Goal: Check status: Check status

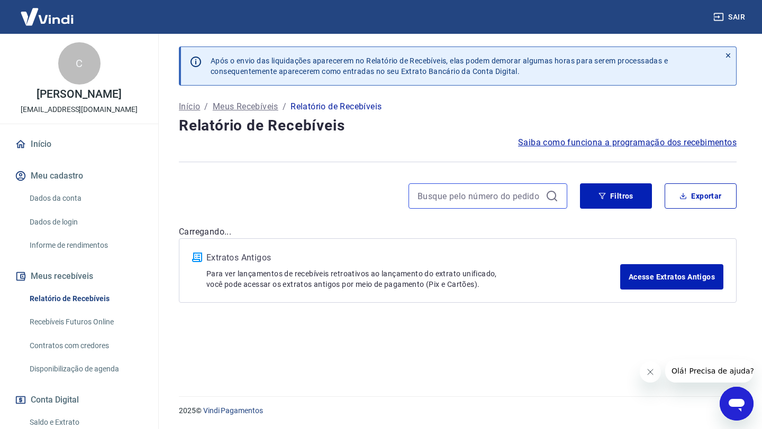
click at [513, 199] on input at bounding box center [479, 196] width 124 height 16
click at [605, 199] on icon "button" at bounding box center [601, 196] width 7 height 7
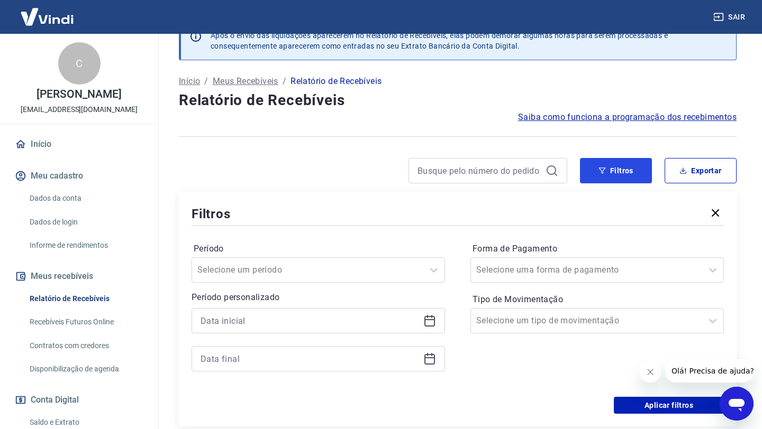
scroll to position [38, 0]
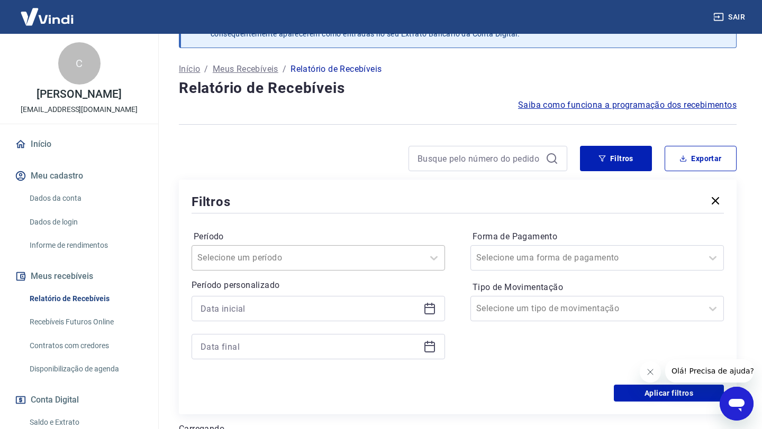
click at [284, 260] on input "Período" at bounding box center [250, 258] width 107 height 13
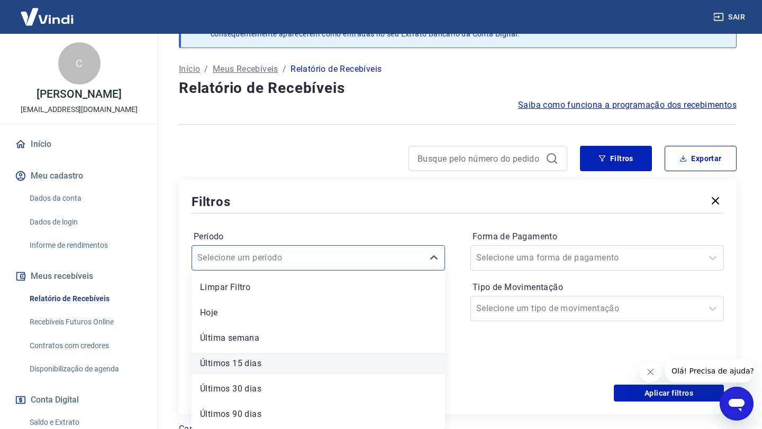
scroll to position [23, 0]
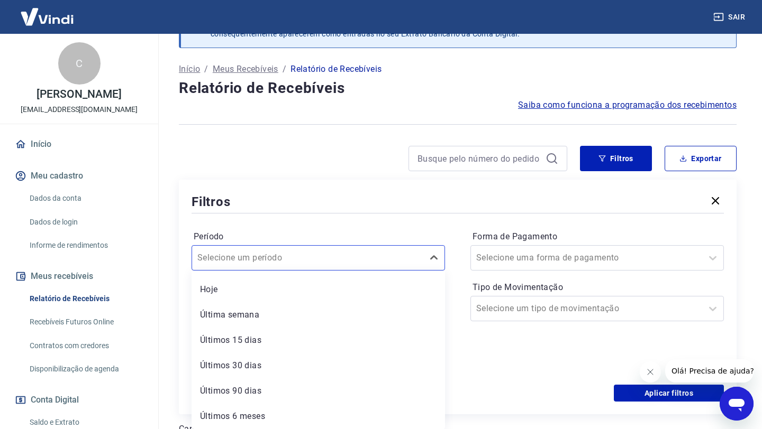
click at [506, 361] on div "Forma de Pagamento Selecione uma forma de pagamento Tipo de Movimentação Seleci…" at bounding box center [596, 300] width 253 height 144
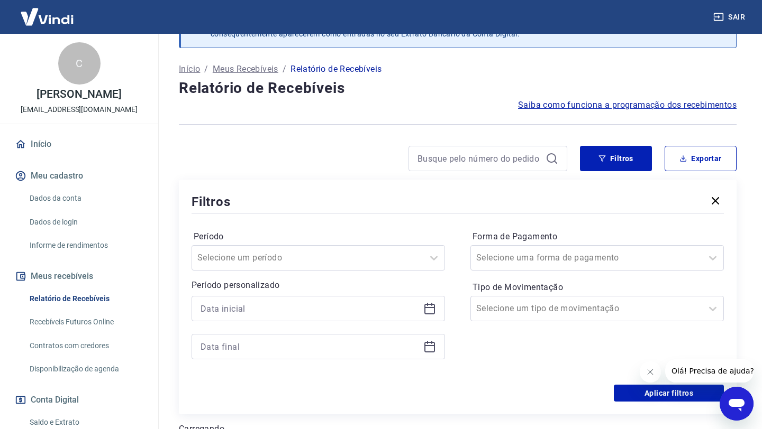
click at [373, 297] on div at bounding box center [317, 308] width 253 height 25
click at [389, 306] on input at bounding box center [309, 309] width 218 height 16
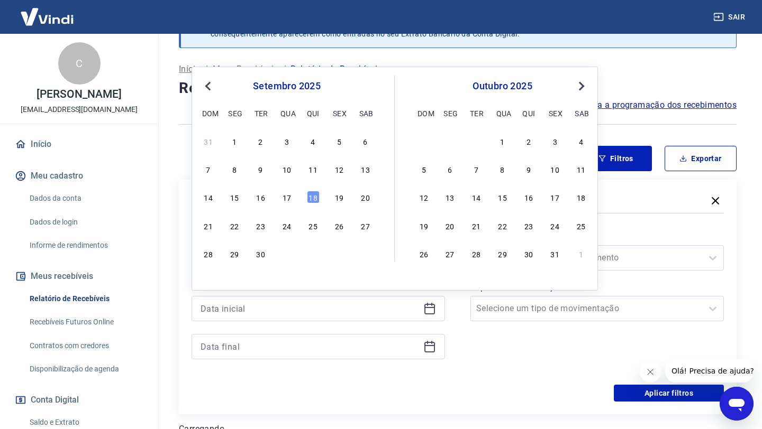
click at [209, 88] on span "Previous Month" at bounding box center [209, 86] width 0 height 12
click at [340, 140] on div "1" at bounding box center [339, 141] width 13 height 13
type input "[DATE]"
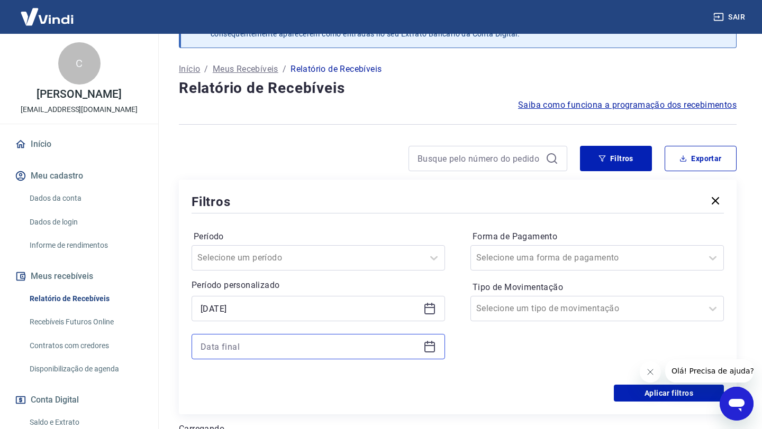
click at [321, 353] on input at bounding box center [309, 347] width 218 height 16
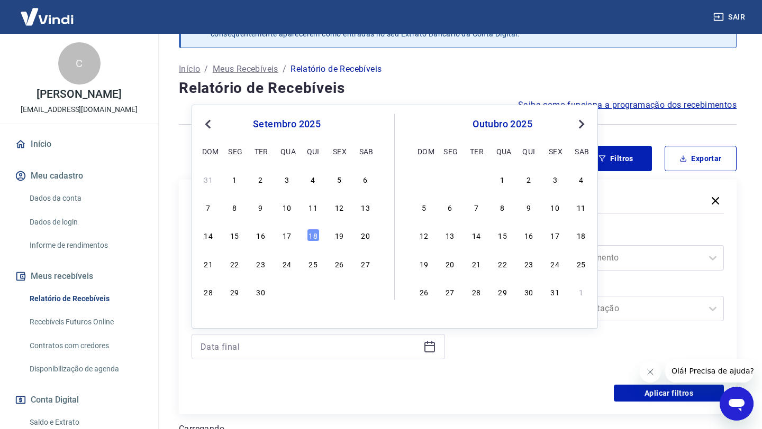
click at [209, 125] on span "Previous Month" at bounding box center [209, 124] width 0 height 12
click at [208, 325] on div "31" at bounding box center [208, 320] width 13 height 13
type input "[DATE]"
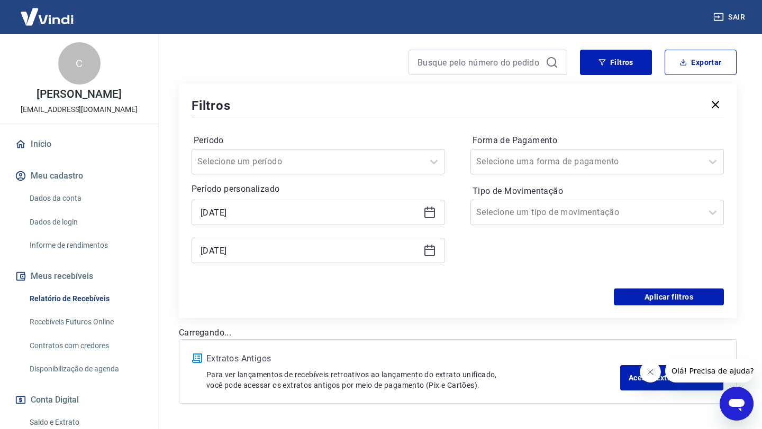
scroll to position [167, 0]
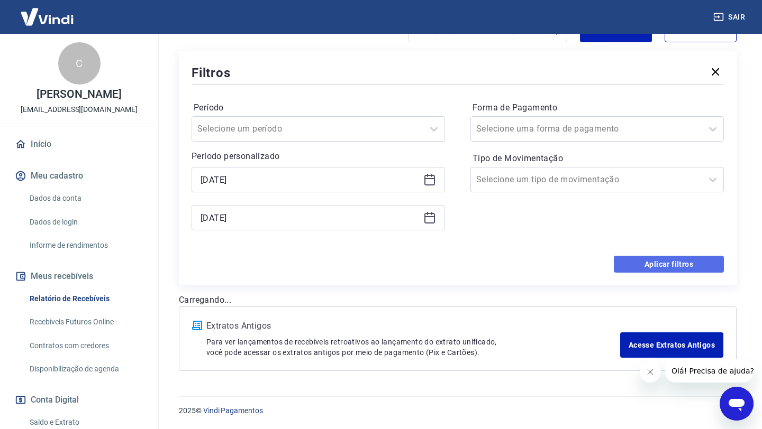
click at [640, 264] on button "Aplicar filtros" at bounding box center [669, 264] width 110 height 17
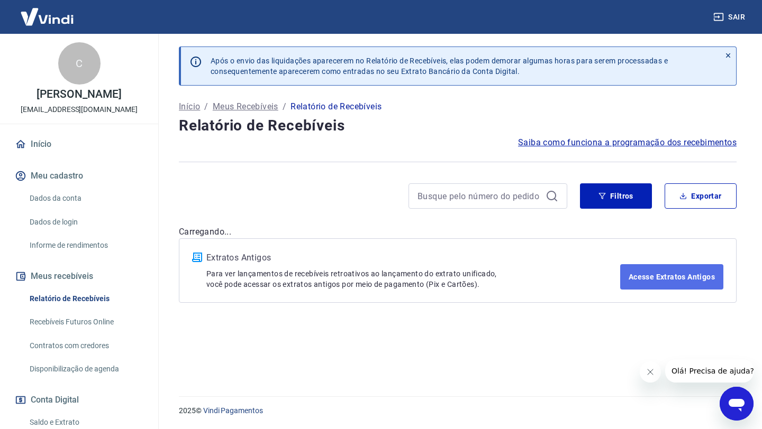
click at [648, 273] on link "Acesse Extratos Antigos" at bounding box center [671, 276] width 103 height 25
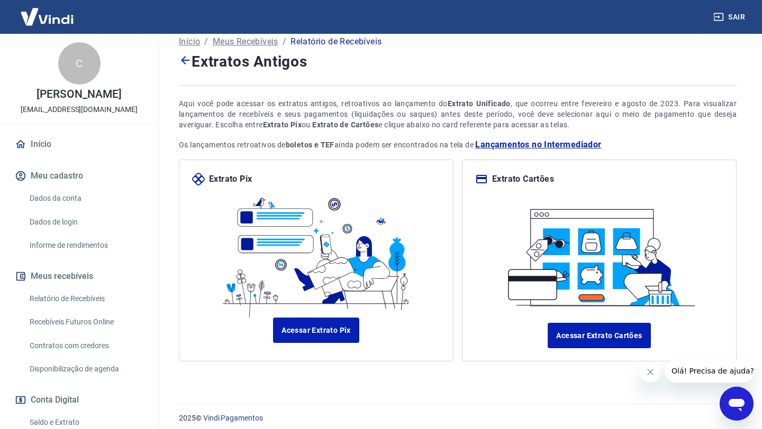
scroll to position [14, 0]
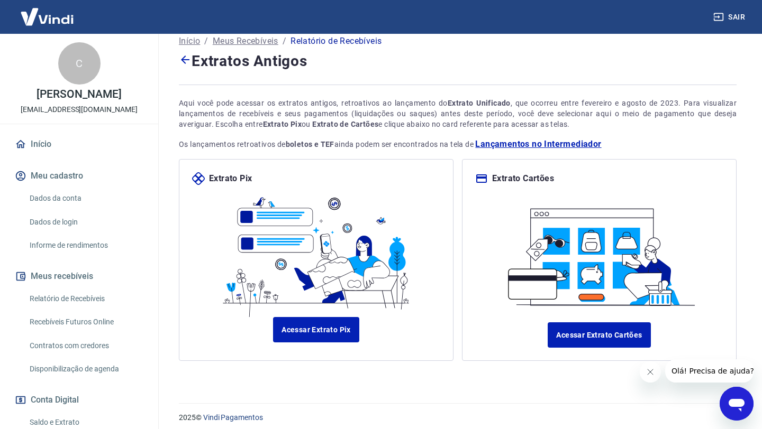
click at [244, 37] on p "Meus Recebíveis" at bounding box center [246, 41] width 66 height 13
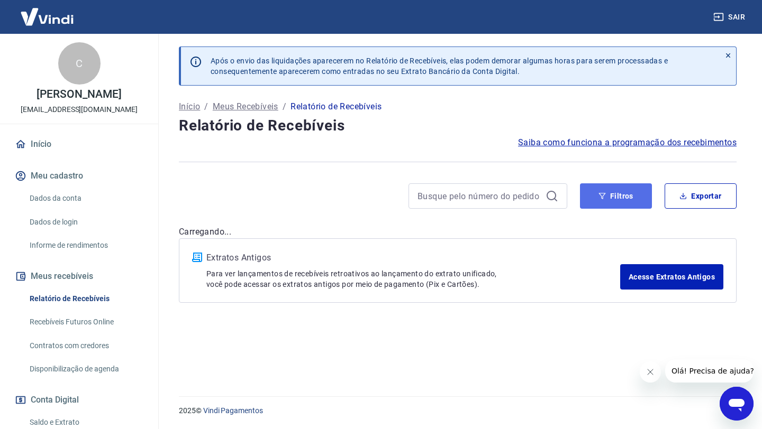
click at [611, 207] on button "Filtros" at bounding box center [616, 196] width 72 height 25
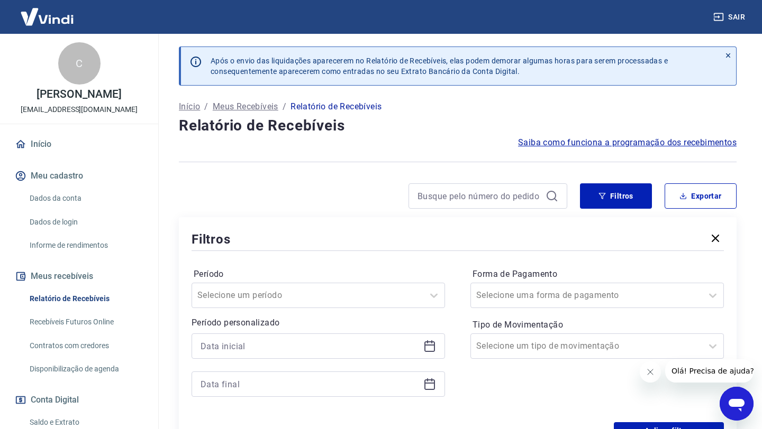
click at [470, 313] on div "Forma de Pagamento Selecione uma forma de pagamento Tipo de Movimentação Seleci…" at bounding box center [596, 338] width 253 height 144
click at [493, 298] on div "Selecione uma forma de pagamento" at bounding box center [596, 295] width 253 height 25
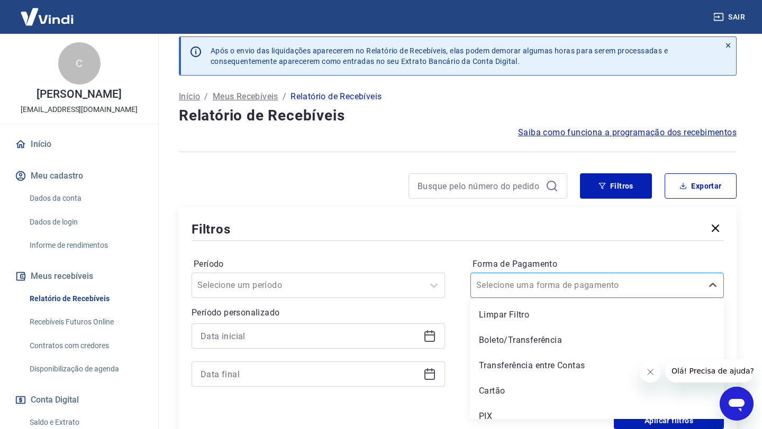
scroll to position [41, 0]
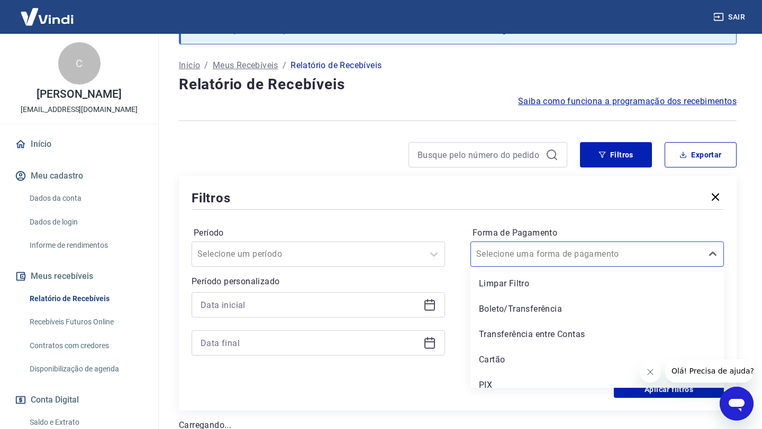
click at [454, 210] on div at bounding box center [457, 209] width 532 height 5
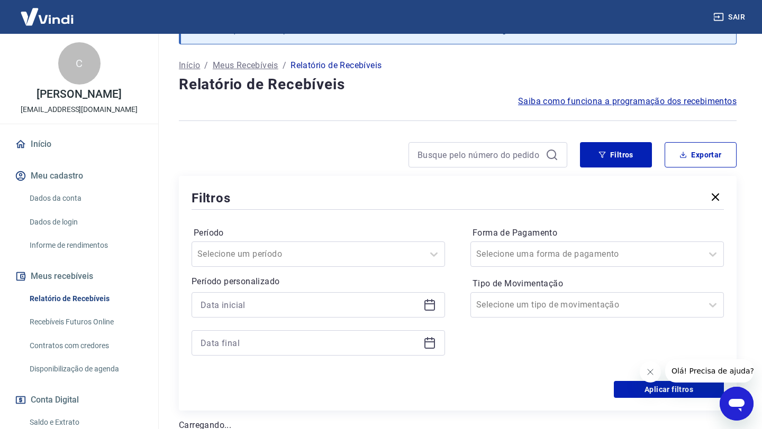
click at [488, 169] on div "Filtros Exportar Filtros Período Selecione um período Período personalizado For…" at bounding box center [457, 276] width 557 height 269
click at [709, 196] on icon "button" at bounding box center [715, 197] width 13 height 13
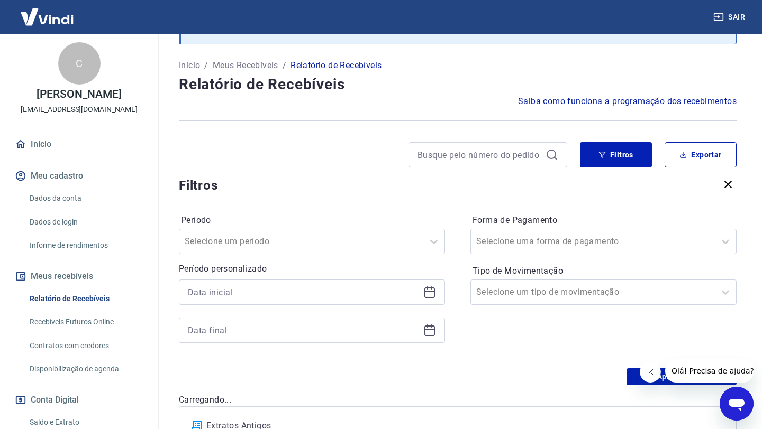
scroll to position [0, 0]
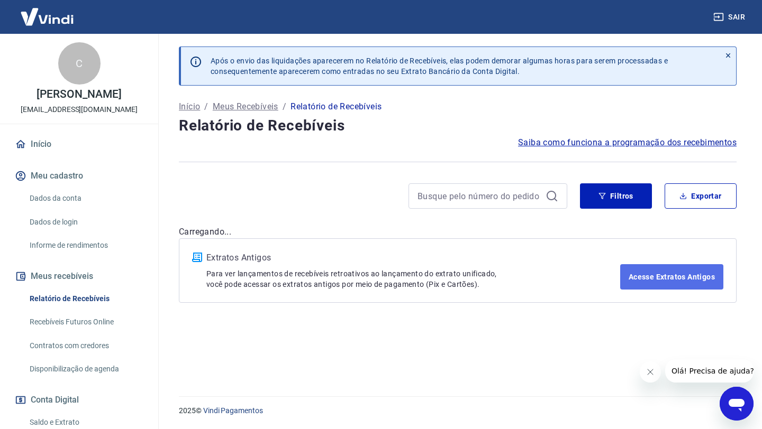
click at [646, 278] on link "Acesse Extratos Antigos" at bounding box center [671, 276] width 103 height 25
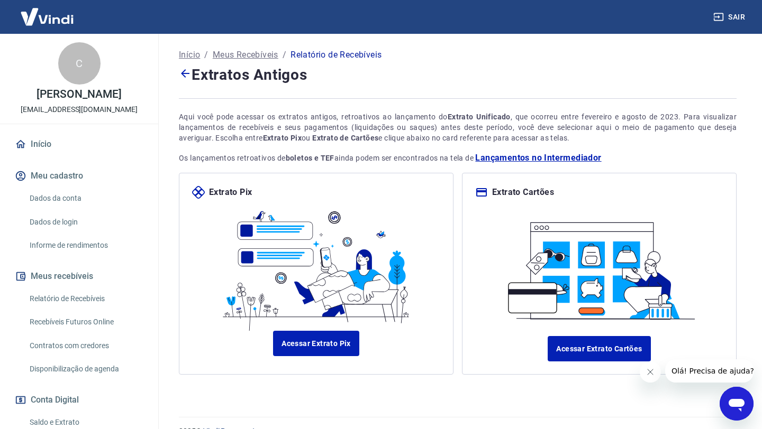
scroll to position [21, 0]
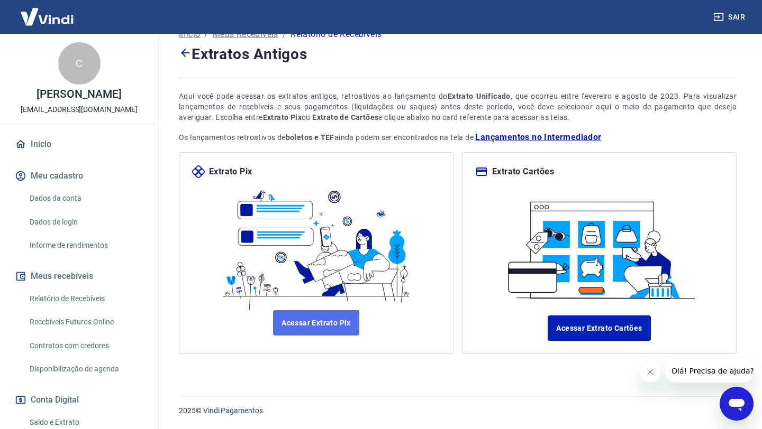
click at [299, 313] on link "Acessar Extrato Pix" at bounding box center [316, 322] width 86 height 25
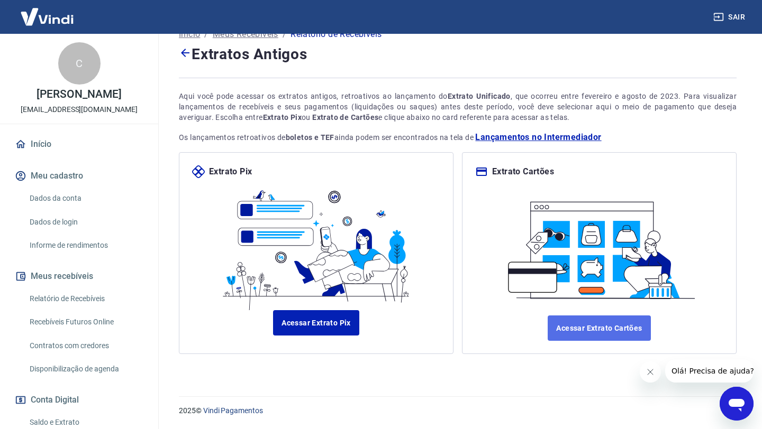
click at [593, 335] on link "Acessar Extrato Cartões" at bounding box center [598, 328] width 103 height 25
click at [74, 300] on link "Relatório de Recebíveis" at bounding box center [85, 299] width 120 height 22
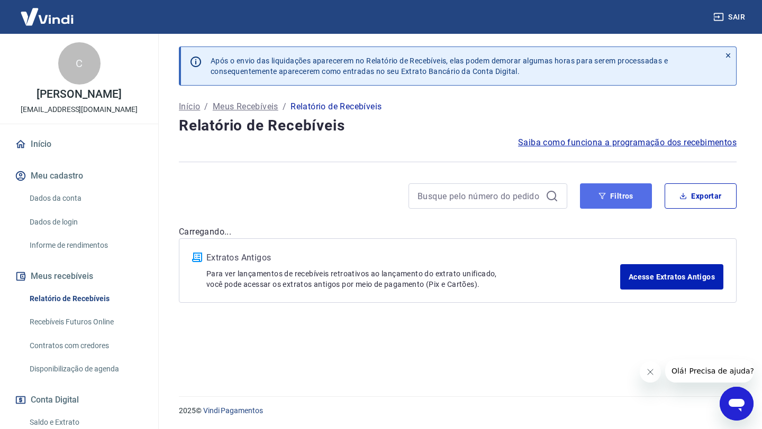
click at [619, 197] on button "Filtros" at bounding box center [616, 196] width 72 height 25
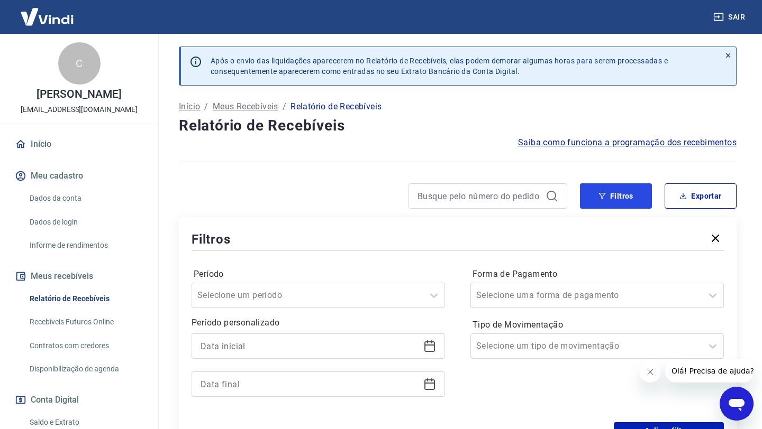
scroll to position [138, 0]
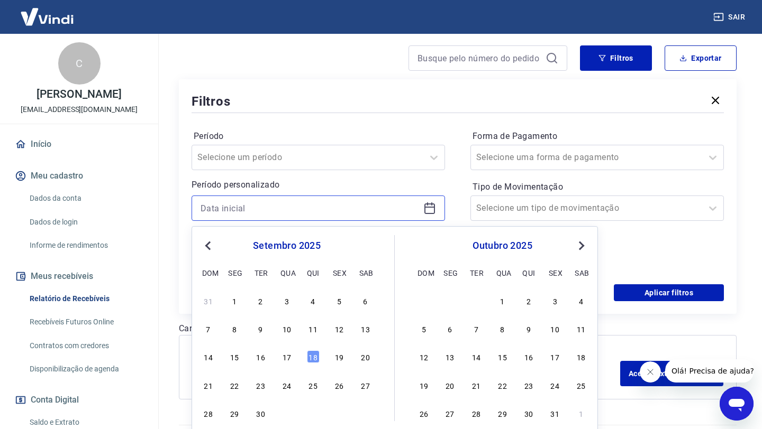
click at [328, 211] on input at bounding box center [309, 208] width 218 height 16
click at [209, 248] on span "Previous Month" at bounding box center [209, 246] width 0 height 12
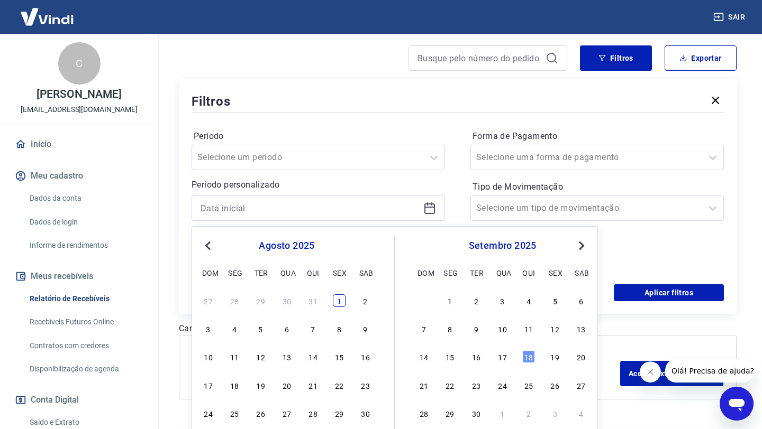
click at [339, 297] on div "1" at bounding box center [339, 301] width 13 height 13
type input "[DATE]"
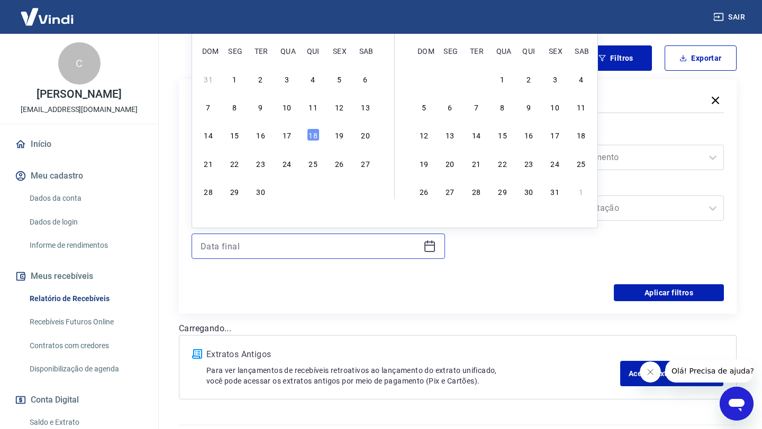
click at [289, 246] on input at bounding box center [309, 247] width 218 height 16
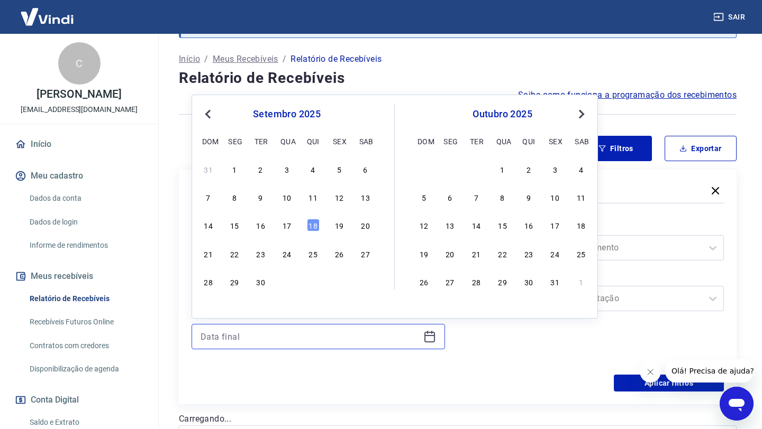
scroll to position [27, 0]
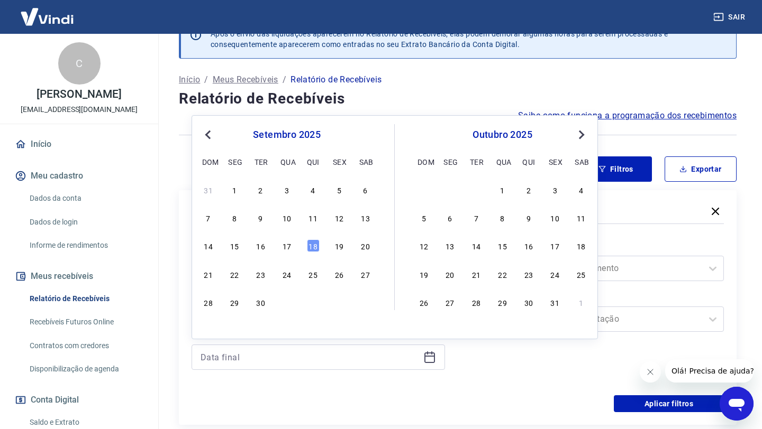
click at [209, 136] on span "Previous Month" at bounding box center [209, 135] width 0 height 12
click at [203, 329] on div "31" at bounding box center [208, 330] width 13 height 13
type input "[DATE]"
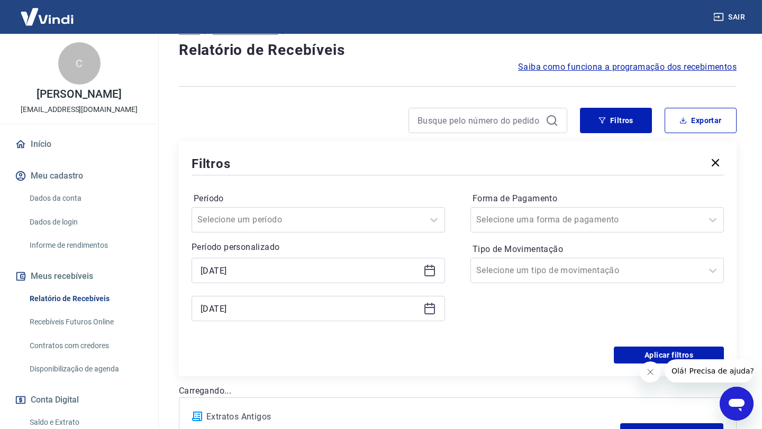
scroll to position [86, 0]
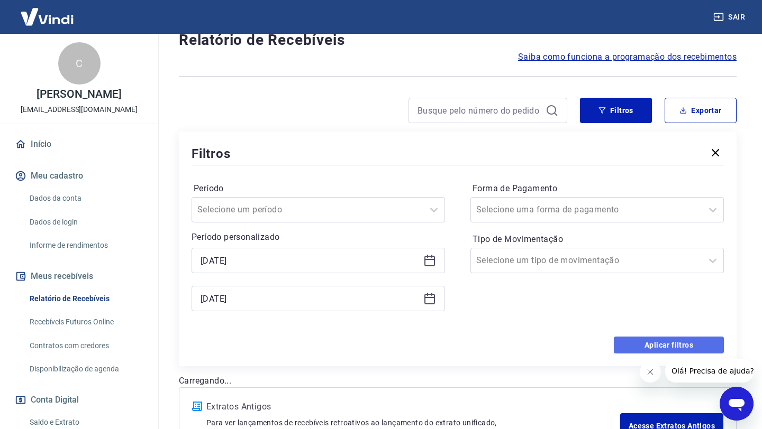
click at [665, 346] on button "Aplicar filtros" at bounding box center [669, 345] width 110 height 17
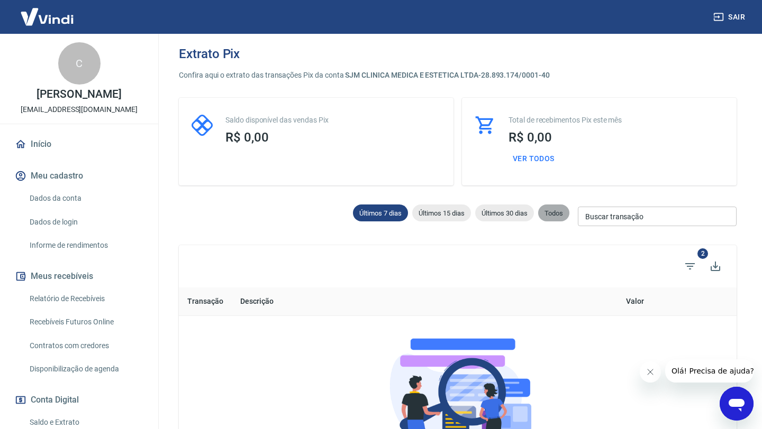
click at [546, 212] on span "Todos" at bounding box center [553, 213] width 31 height 8
click at [504, 215] on span "Últimos 30 dias" at bounding box center [504, 213] width 59 height 8
type input "19/08/2025"
type input "[DATE]"
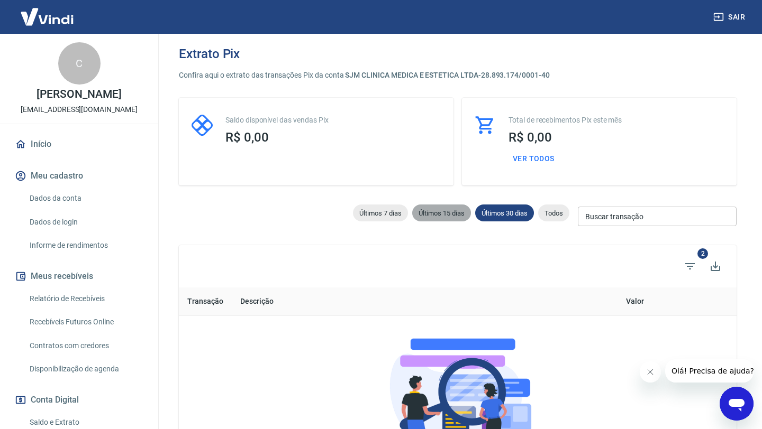
click at [436, 215] on span "Últimos 15 dias" at bounding box center [441, 213] width 59 height 8
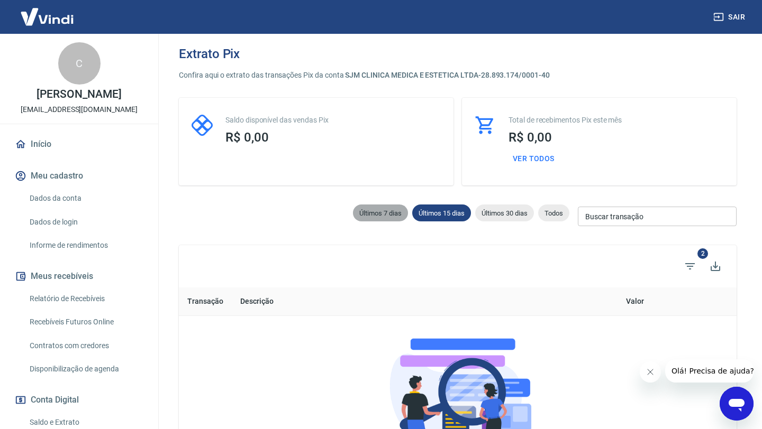
click at [382, 216] on span "Últimos 7 dias" at bounding box center [380, 213] width 55 height 8
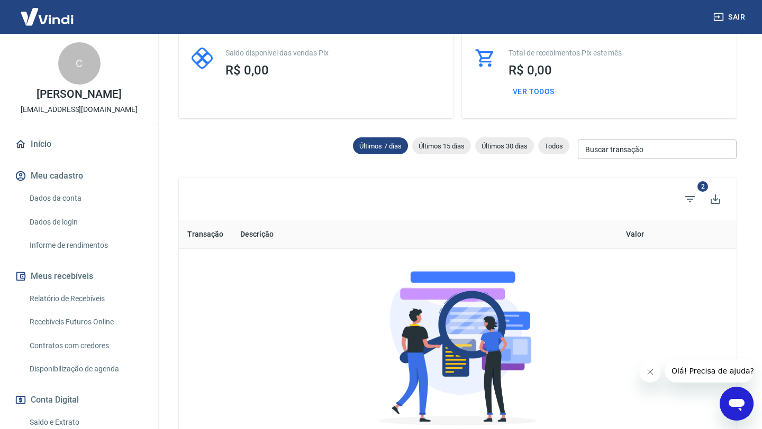
scroll to position [89, 0]
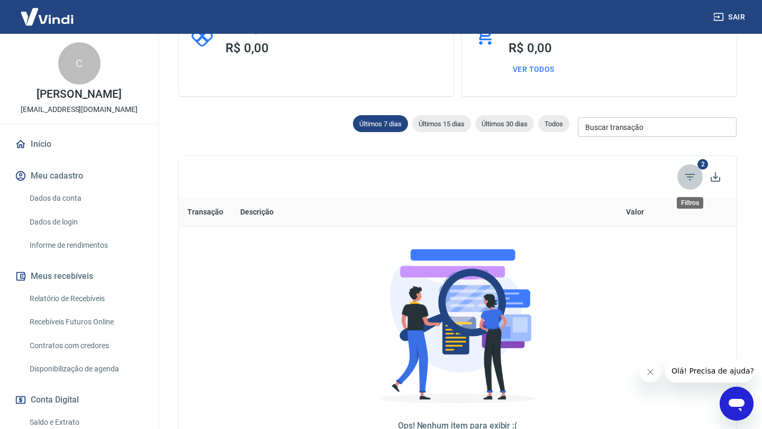
click at [684, 175] on icon "Filtros" at bounding box center [689, 177] width 13 height 13
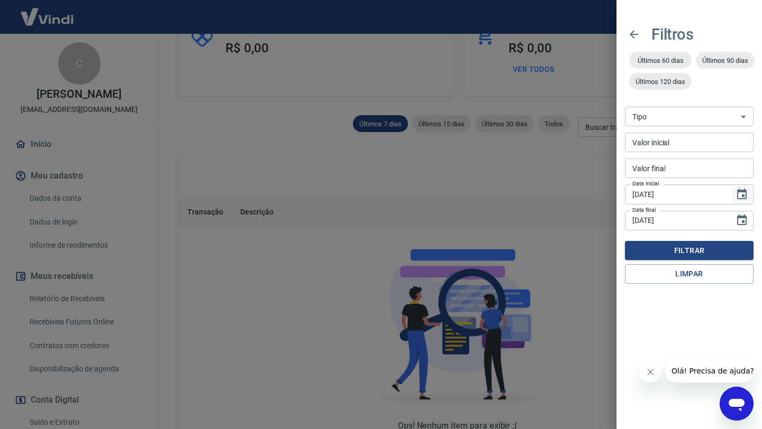
click at [744, 197] on icon "Choose date, selected date is 11 de set de 2025" at bounding box center [741, 194] width 13 height 13
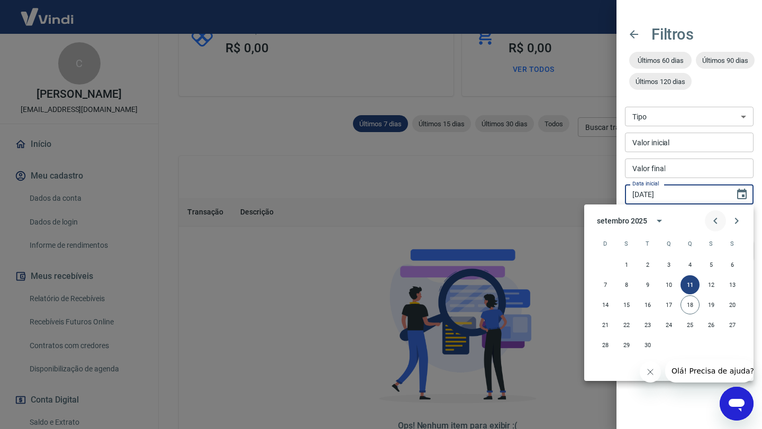
click at [711, 224] on icon "Previous month" at bounding box center [715, 221] width 13 height 13
click at [710, 262] on button "1" at bounding box center [710, 264] width 19 height 19
type input "[DATE]"
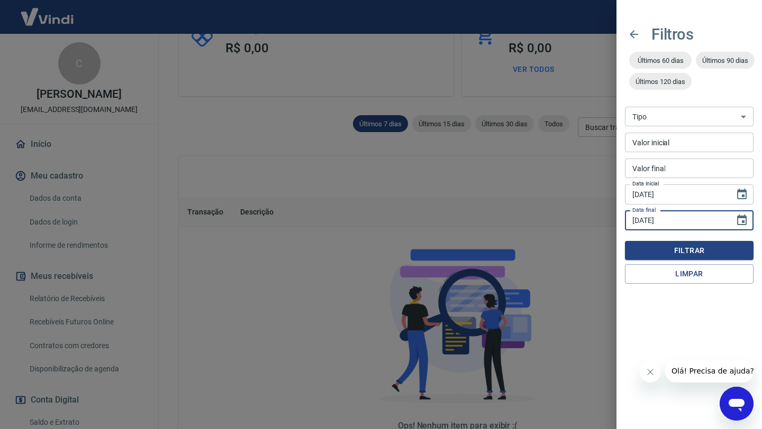
click at [642, 221] on input "[DATE]" at bounding box center [676, 221] width 102 height 20
click at [635, 221] on input "18/03/YYYY" at bounding box center [676, 221] width 102 height 20
type input "[DATE]"
click at [658, 246] on button "Filtrar" at bounding box center [689, 251] width 129 height 20
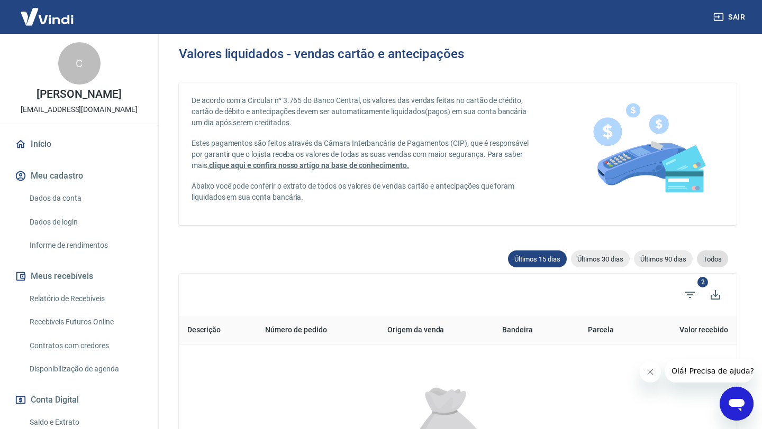
click at [708, 258] on span "Todos" at bounding box center [712, 259] width 31 height 8
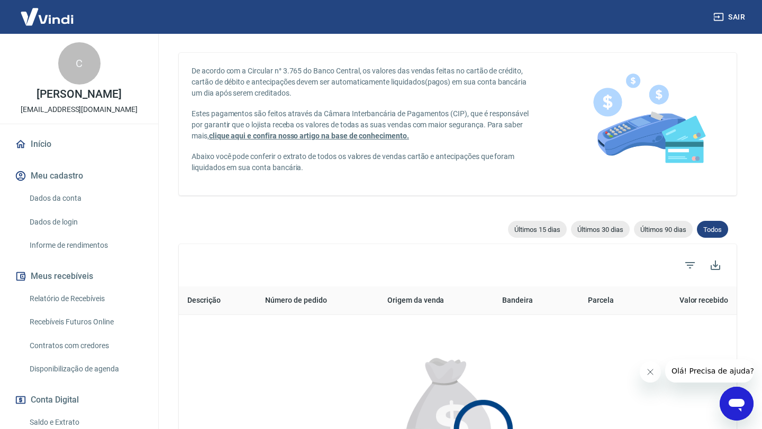
scroll to position [39, 0]
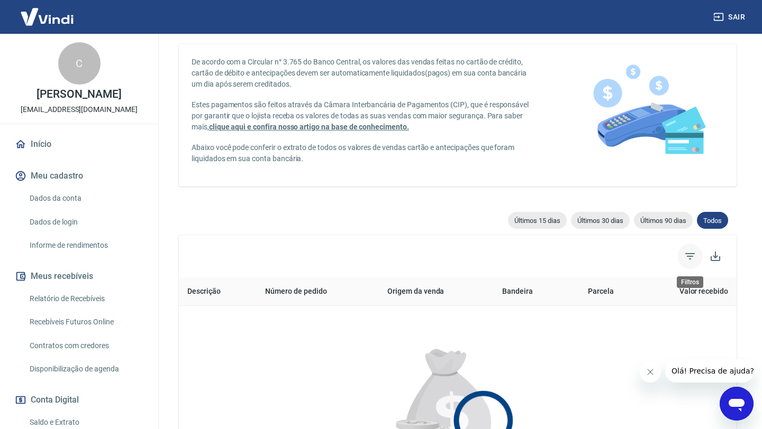
click at [687, 253] on icon "Filtros" at bounding box center [690, 256] width 10 height 6
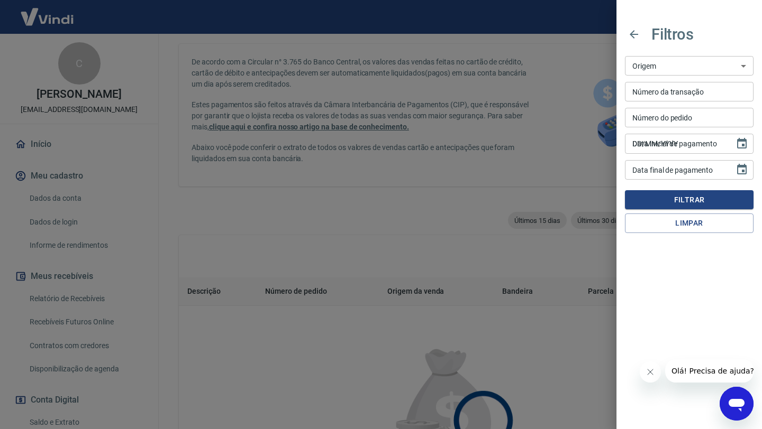
click at [685, 143] on input "DD/MM/YYYY" at bounding box center [676, 144] width 102 height 20
type input "[DATE]"
click at [667, 172] on div "Data final de pagamento DD/MM/YYYY Data final de pagamento" at bounding box center [689, 170] width 129 height 20
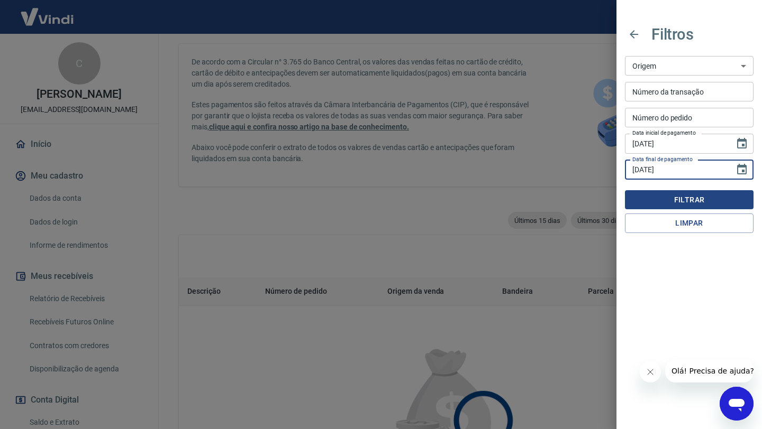
type input "[DATE]"
click at [673, 197] on button "Filtrar" at bounding box center [689, 200] width 129 height 20
